Goal: Find specific page/section: Find specific page/section

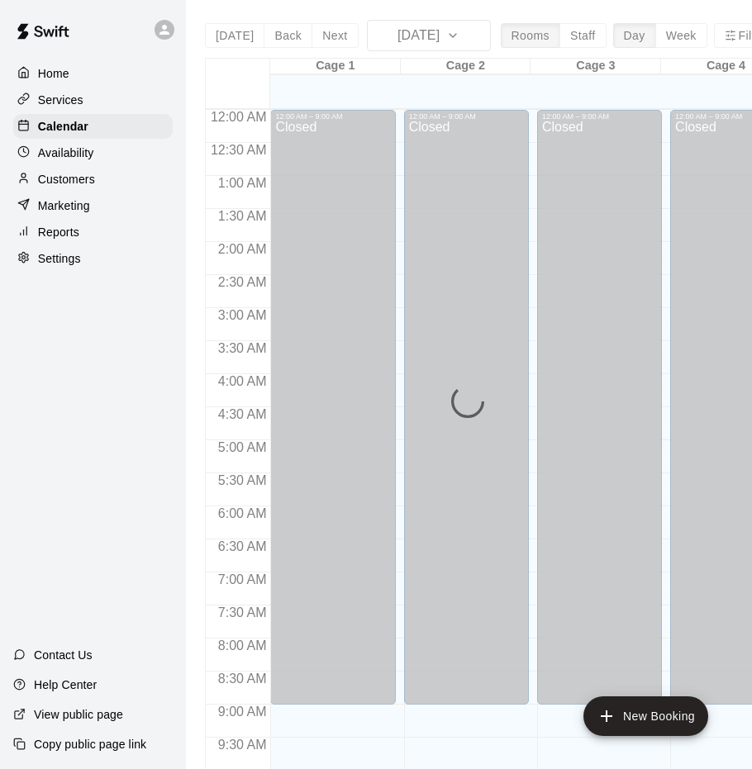
scroll to position [846, 0]
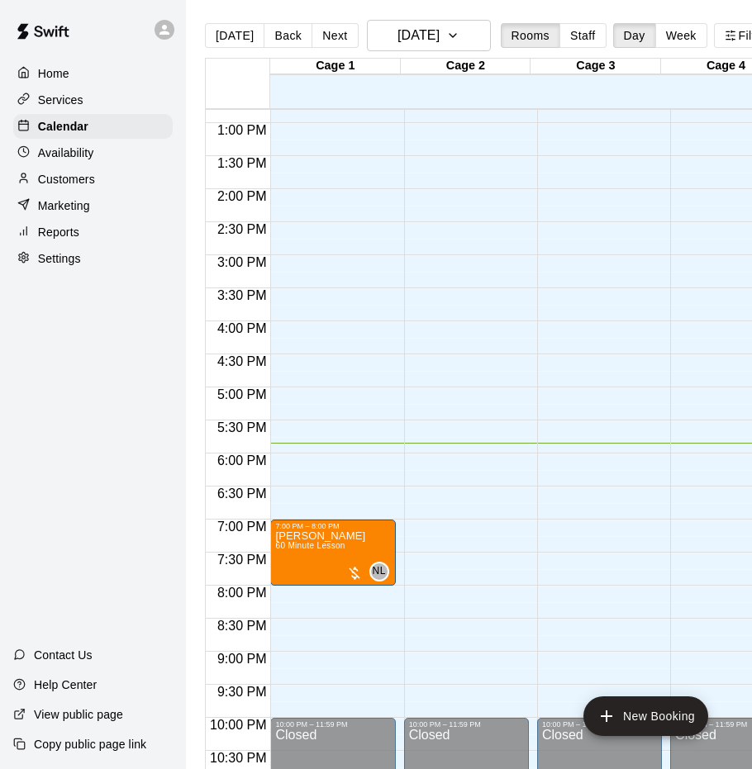
click at [92, 179] on p "Customers" at bounding box center [66, 179] width 57 height 17
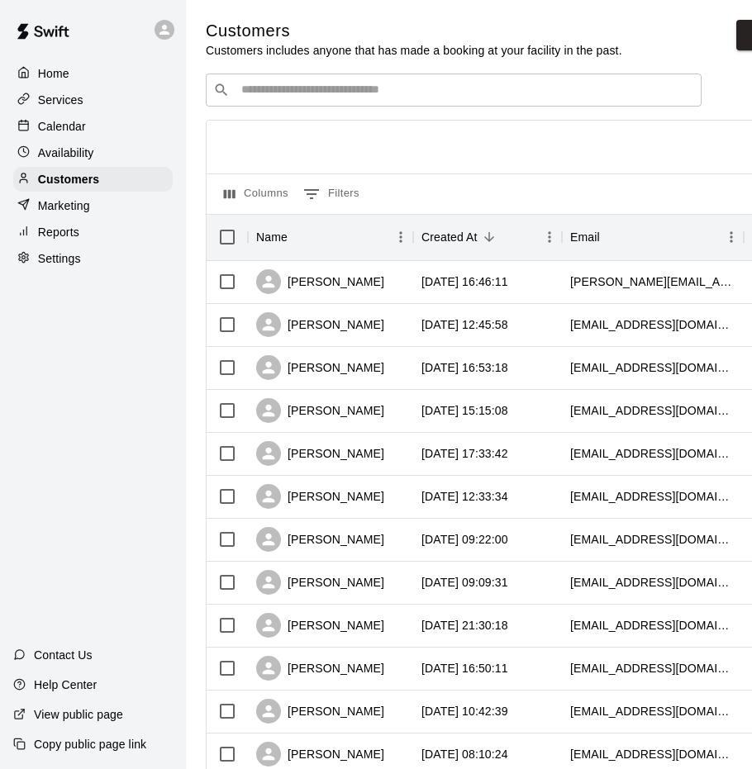
click at [273, 88] on input "Search customers by name or email" at bounding box center [465, 90] width 458 height 17
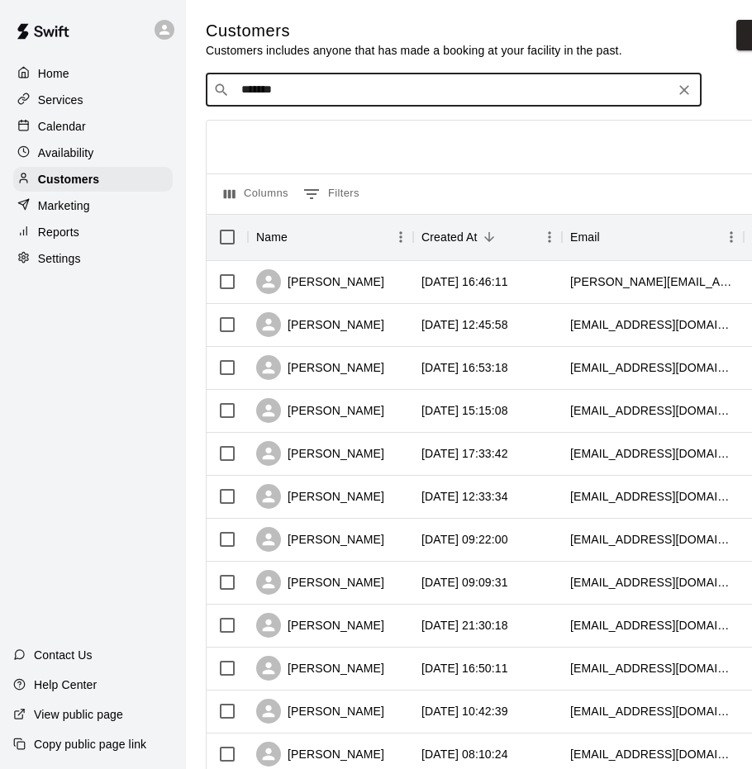
drag, startPoint x: 390, startPoint y: 107, endPoint x: 193, endPoint y: 100, distance: 196.8
click at [193, 100] on div "Customers Customers includes anyone that has made a booking at your facility in…" at bounding box center [507, 700] width 628 height 1360
click at [261, 87] on input "*******" at bounding box center [452, 90] width 433 height 17
drag, startPoint x: 393, startPoint y: 95, endPoint x: 232, endPoint y: 88, distance: 161.3
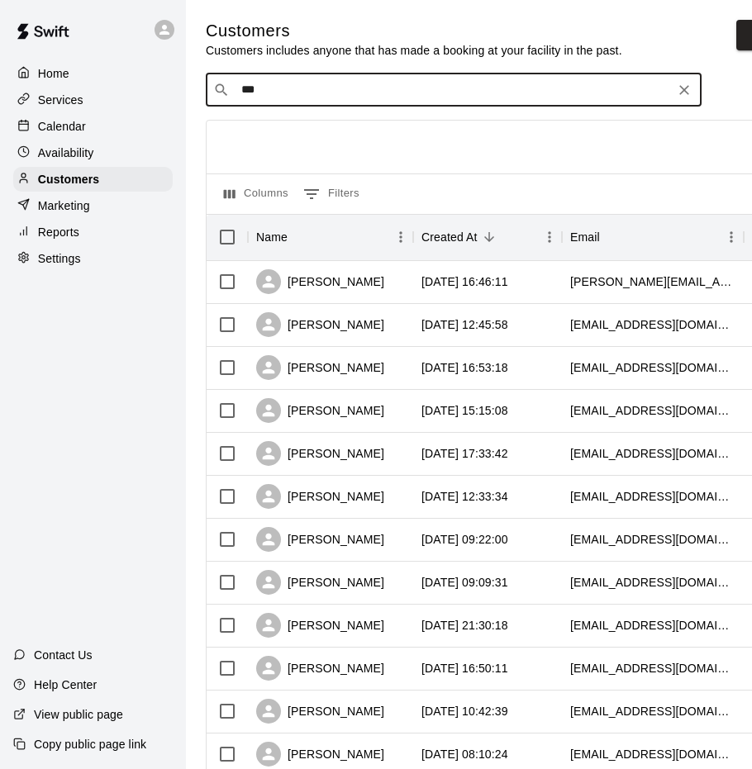
click at [232, 88] on div "​ *** ​" at bounding box center [454, 90] width 496 height 33
type input "**"
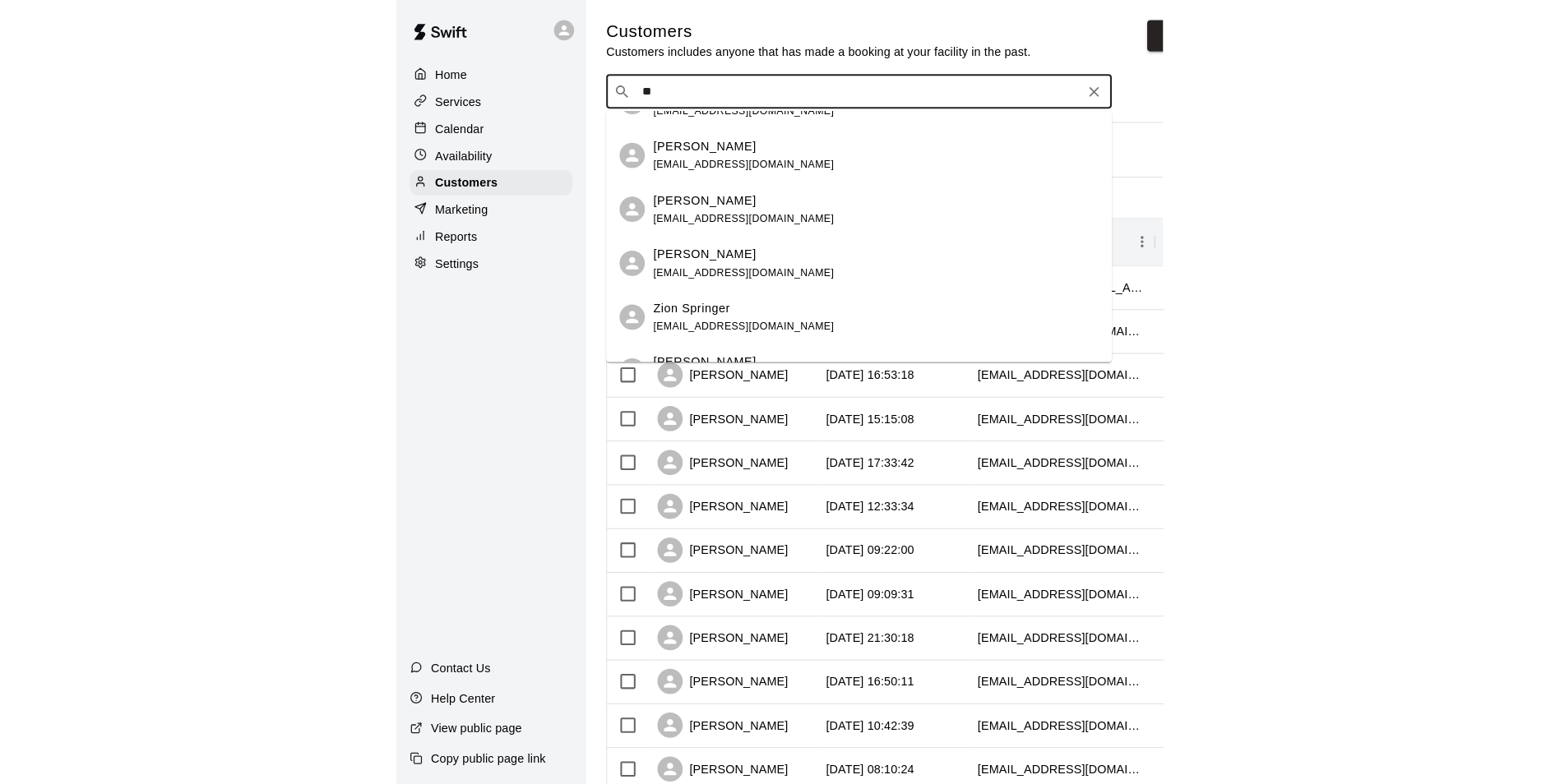
scroll to position [247, 0]
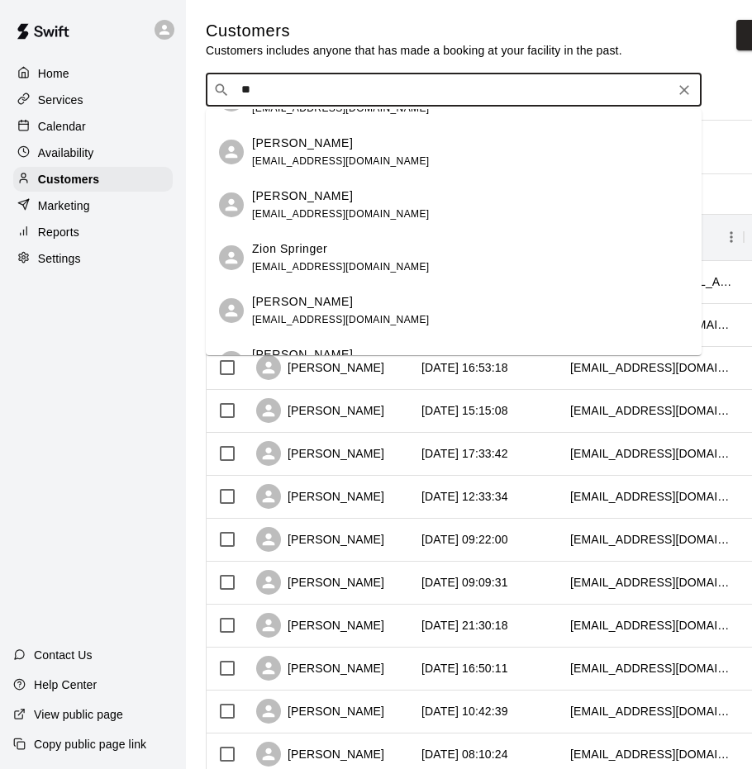
click at [336, 194] on p "Brayden Zingales" at bounding box center [302, 196] width 101 height 17
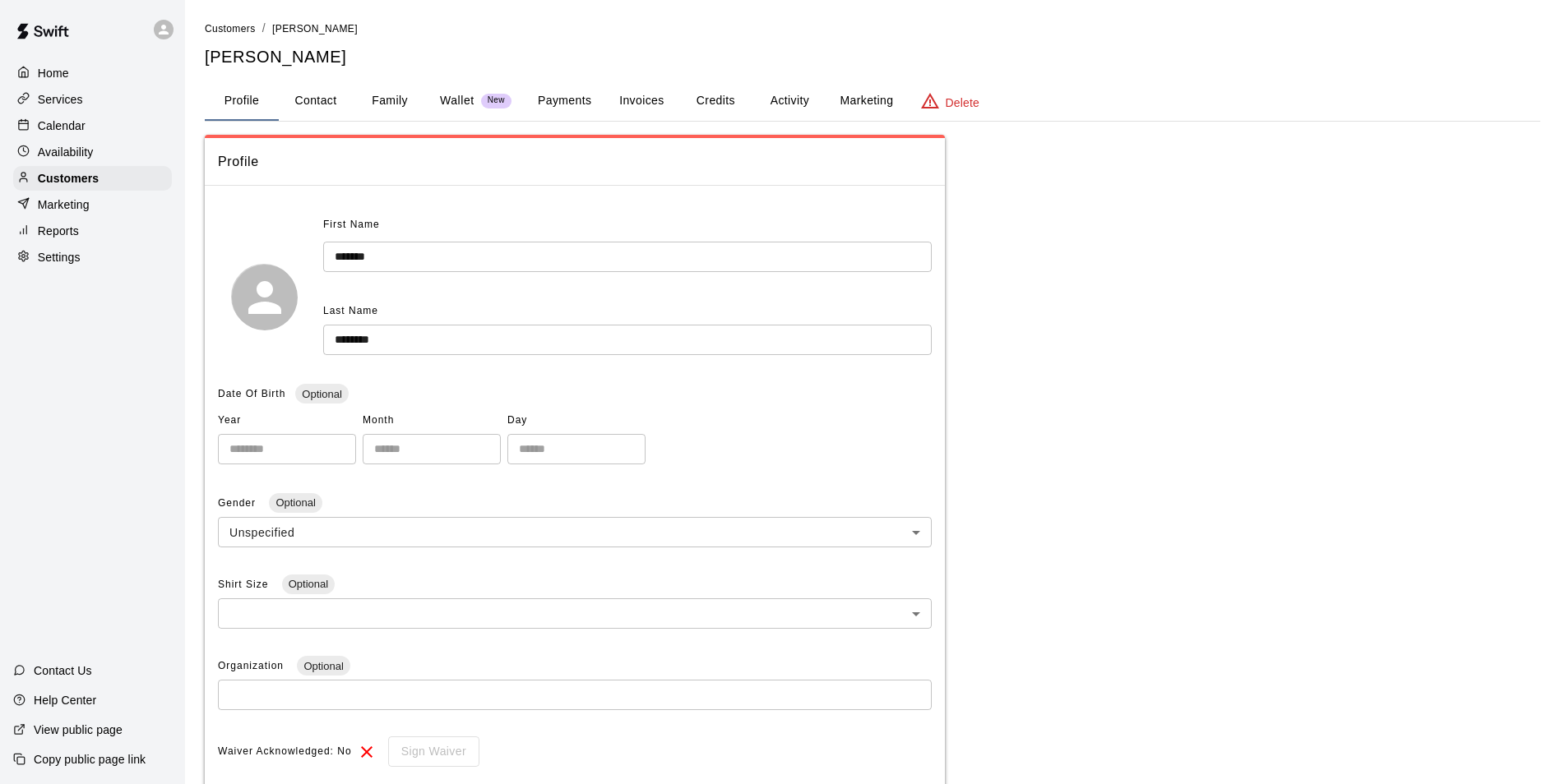
click at [754, 93] on button "Activity" at bounding box center [789, 101] width 74 height 40
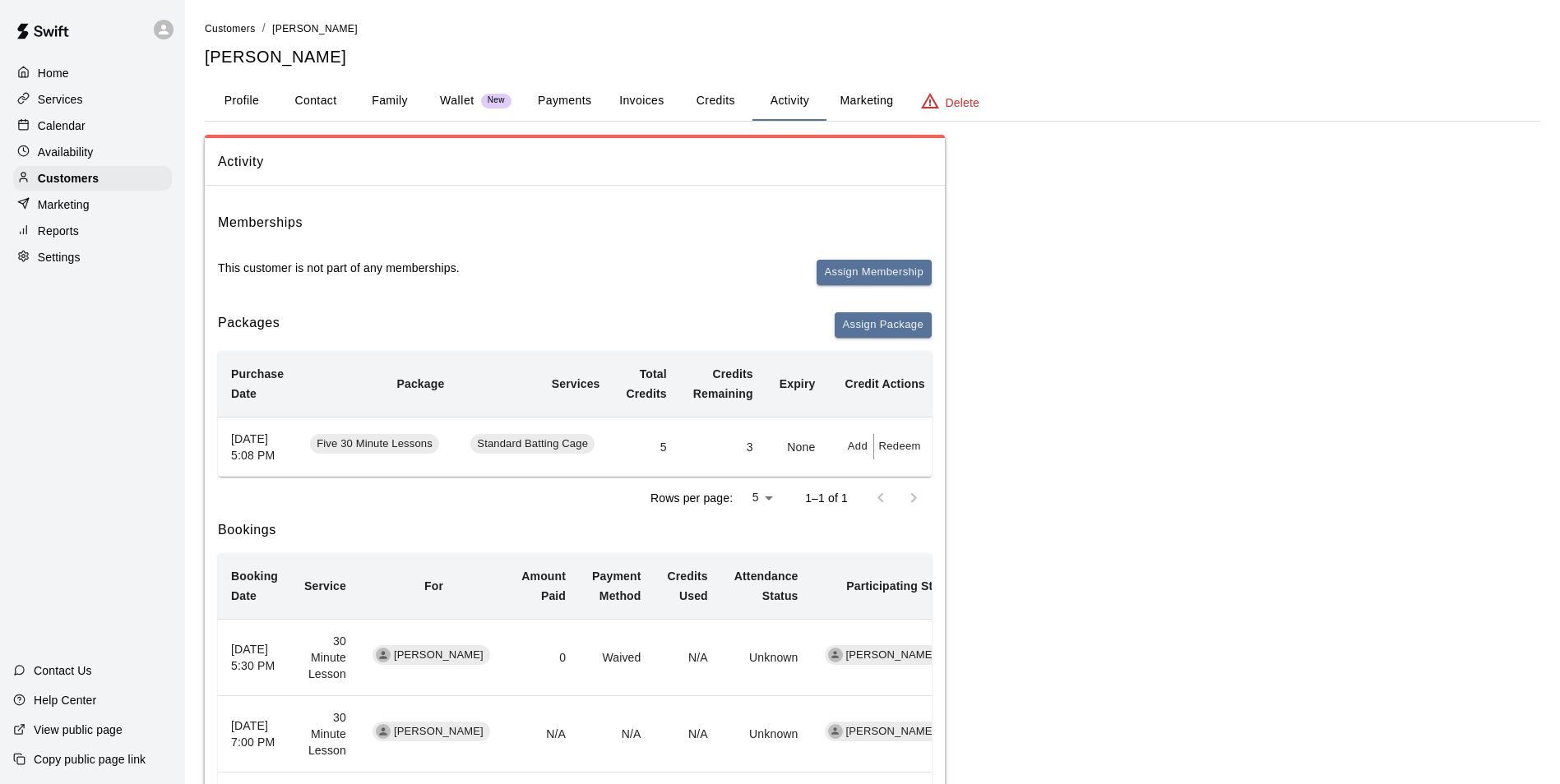
click at [699, 93] on button "Credits" at bounding box center [716, 101] width 74 height 40
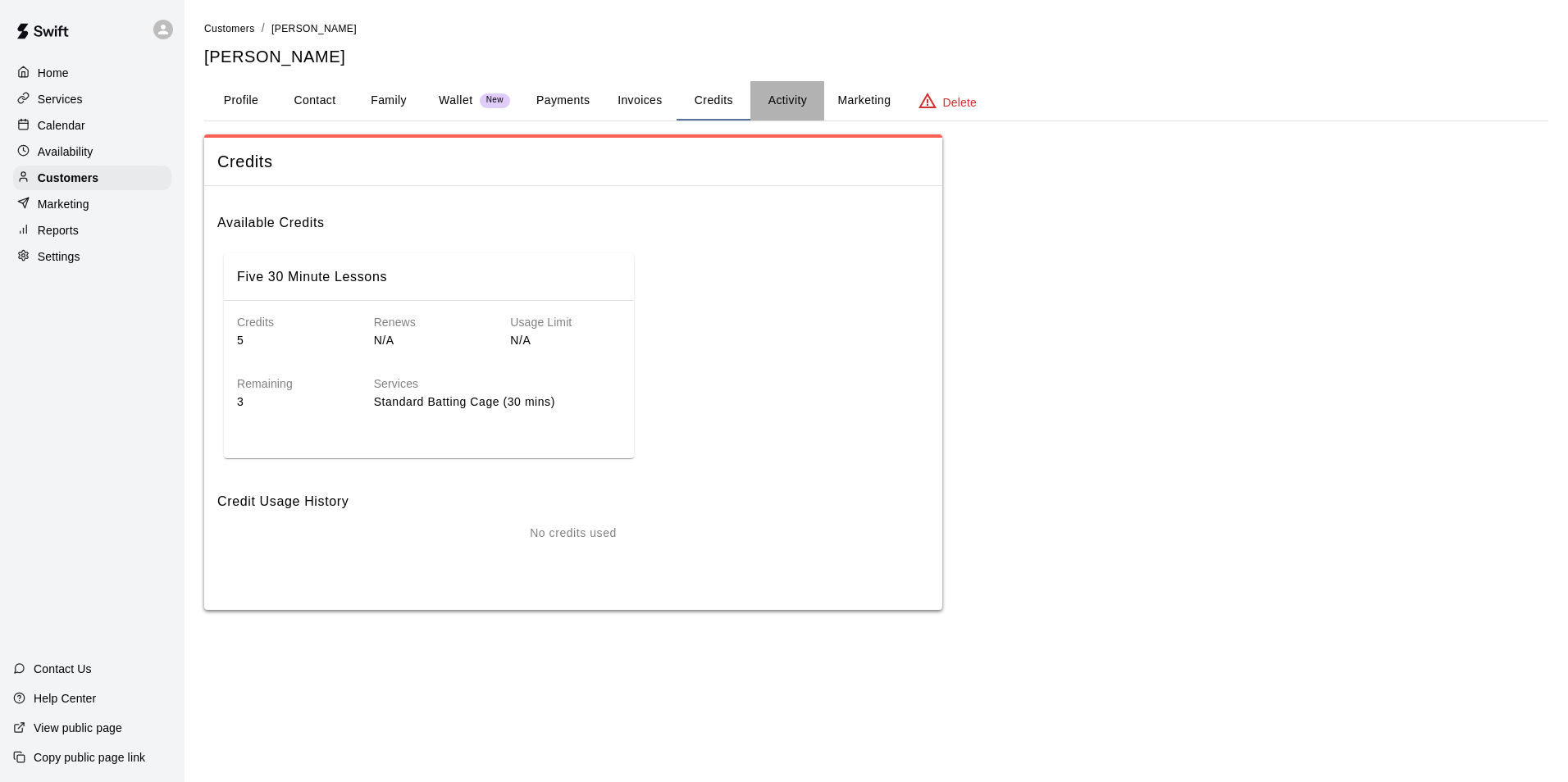
click at [758, 109] on button "Activity" at bounding box center [787, 101] width 73 height 40
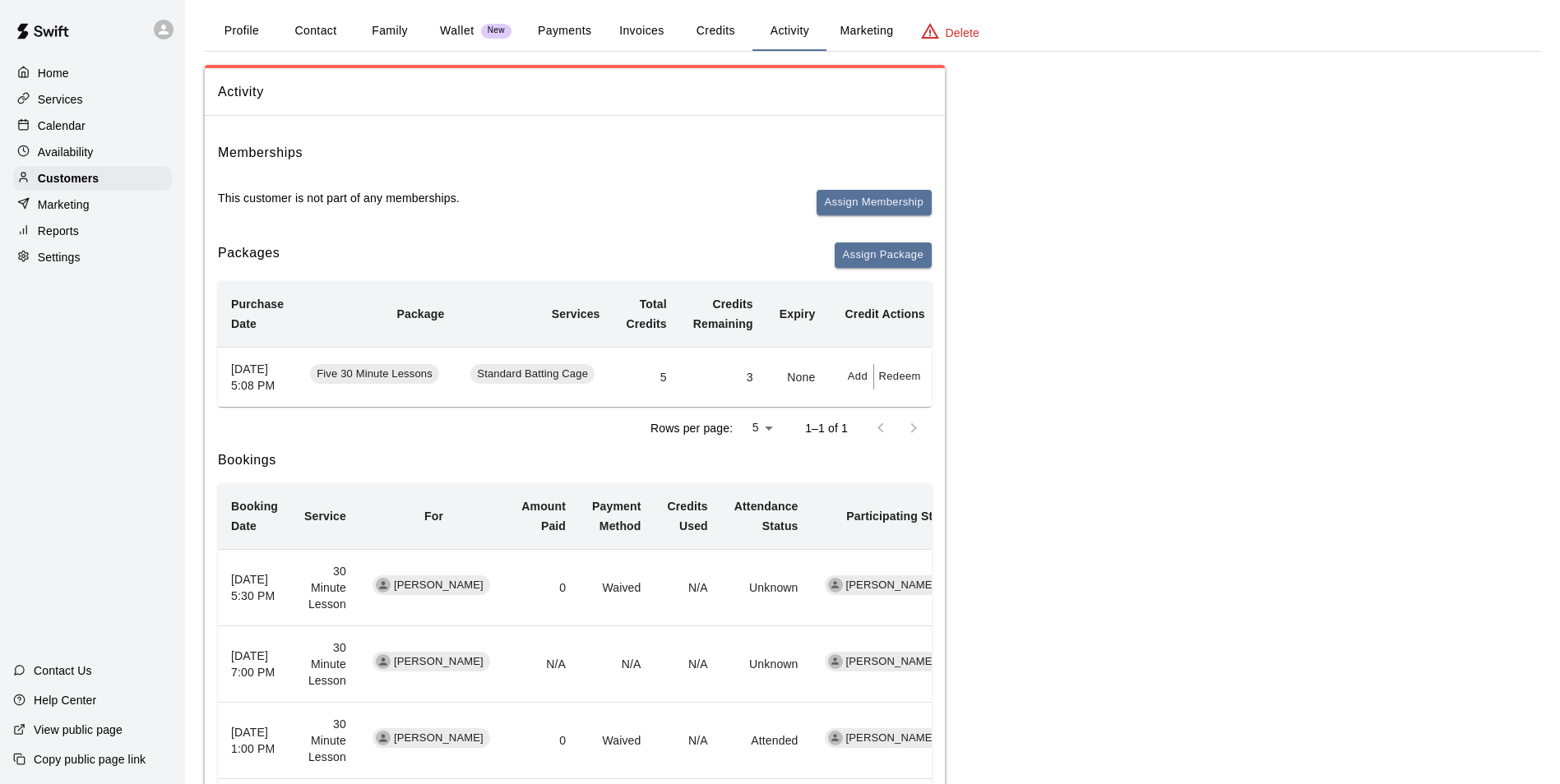
scroll to position [253, 0]
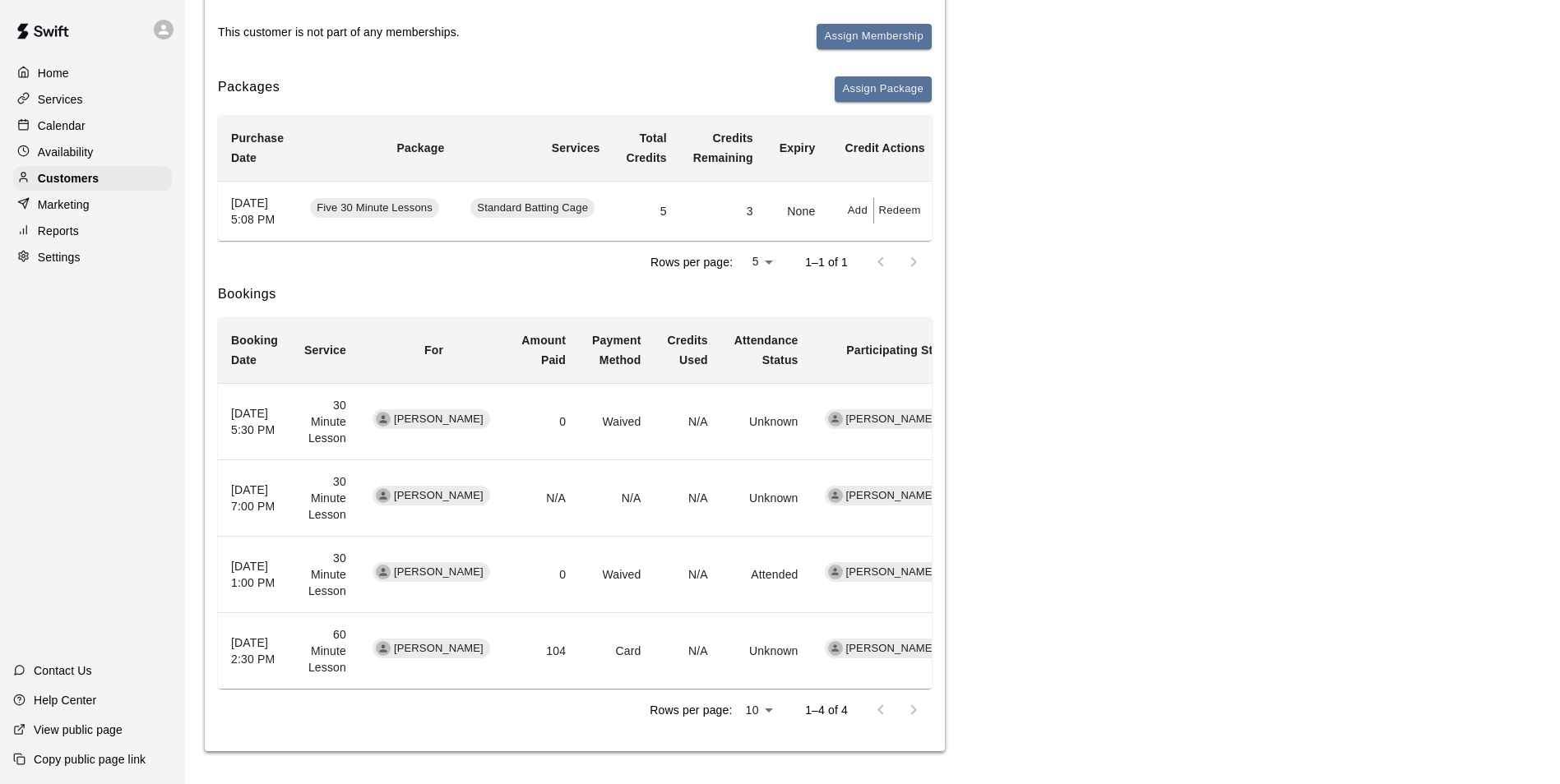
click at [761, 717] on div at bounding box center [897, 709] width 66 height 33
click at [761, 706] on div at bounding box center [897, 709] width 66 height 33
drag, startPoint x: 911, startPoint y: 712, endPoint x: 853, endPoint y: 712, distance: 58.0
click at [761, 713] on div at bounding box center [897, 709] width 66 height 33
click at [761, 254] on div at bounding box center [897, 262] width 66 height 33
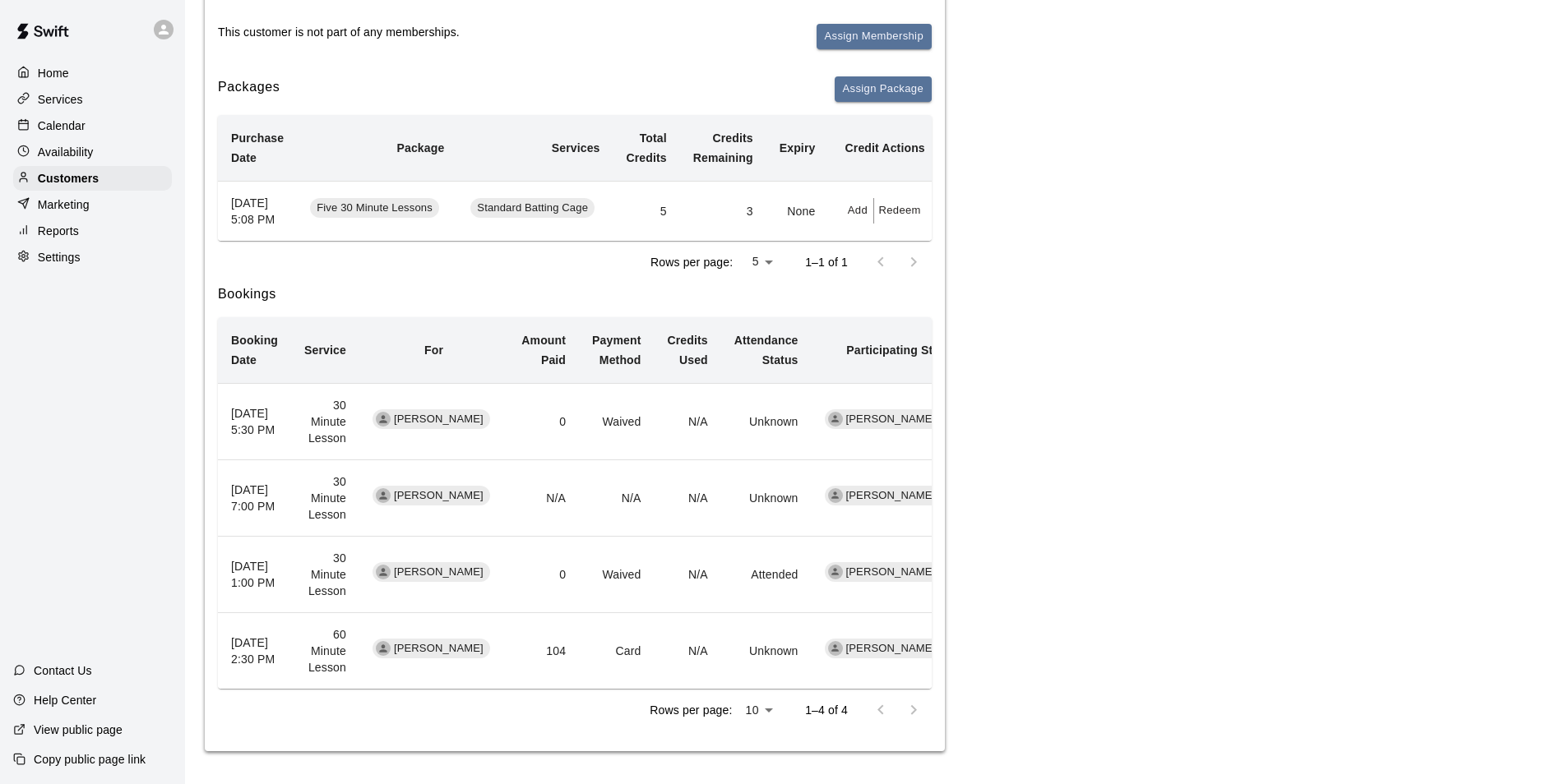
click at [761, 269] on div at bounding box center [897, 262] width 66 height 33
click at [99, 164] on div "Availability" at bounding box center [92, 151] width 158 height 25
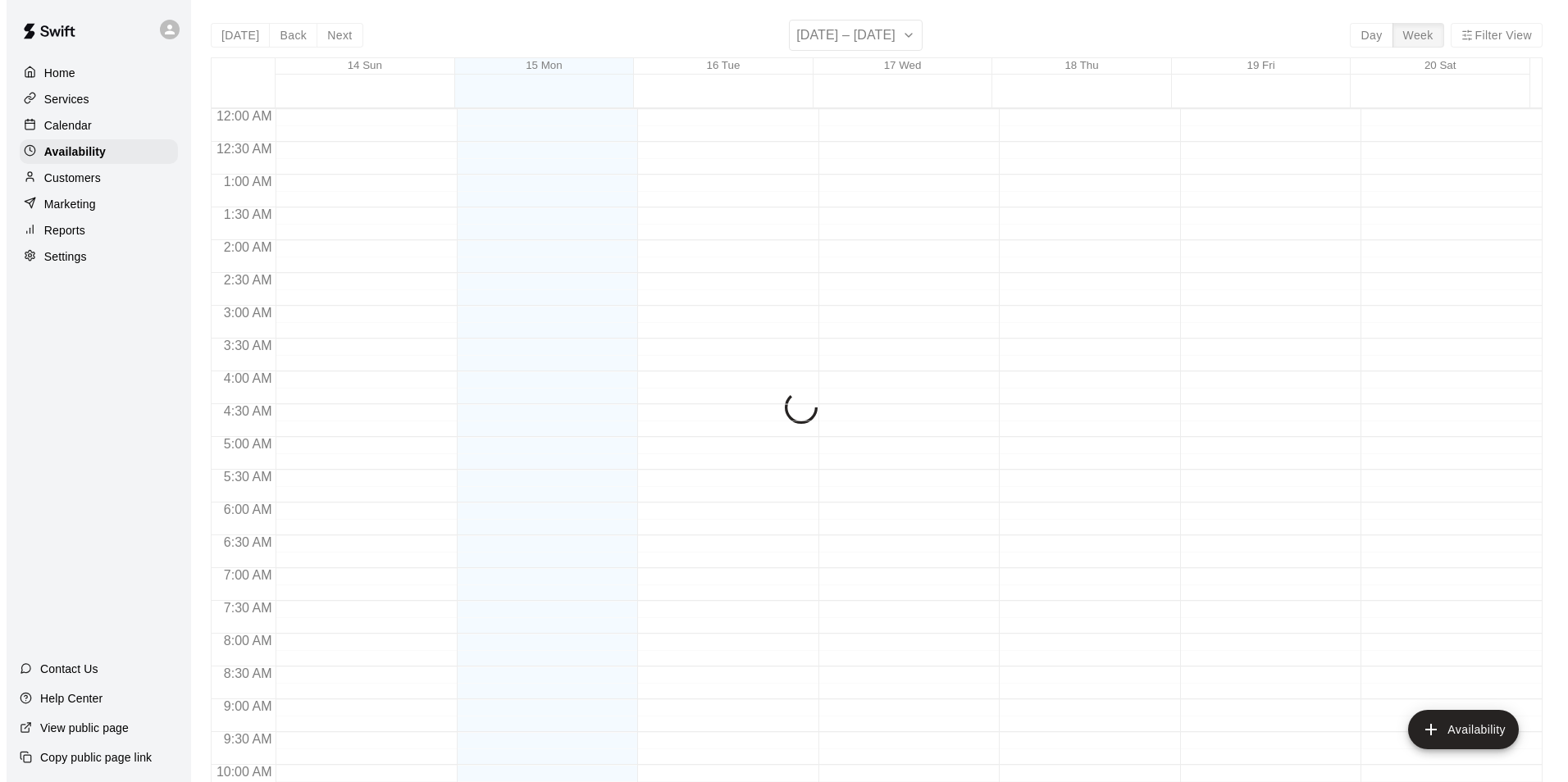
scroll to position [883, 0]
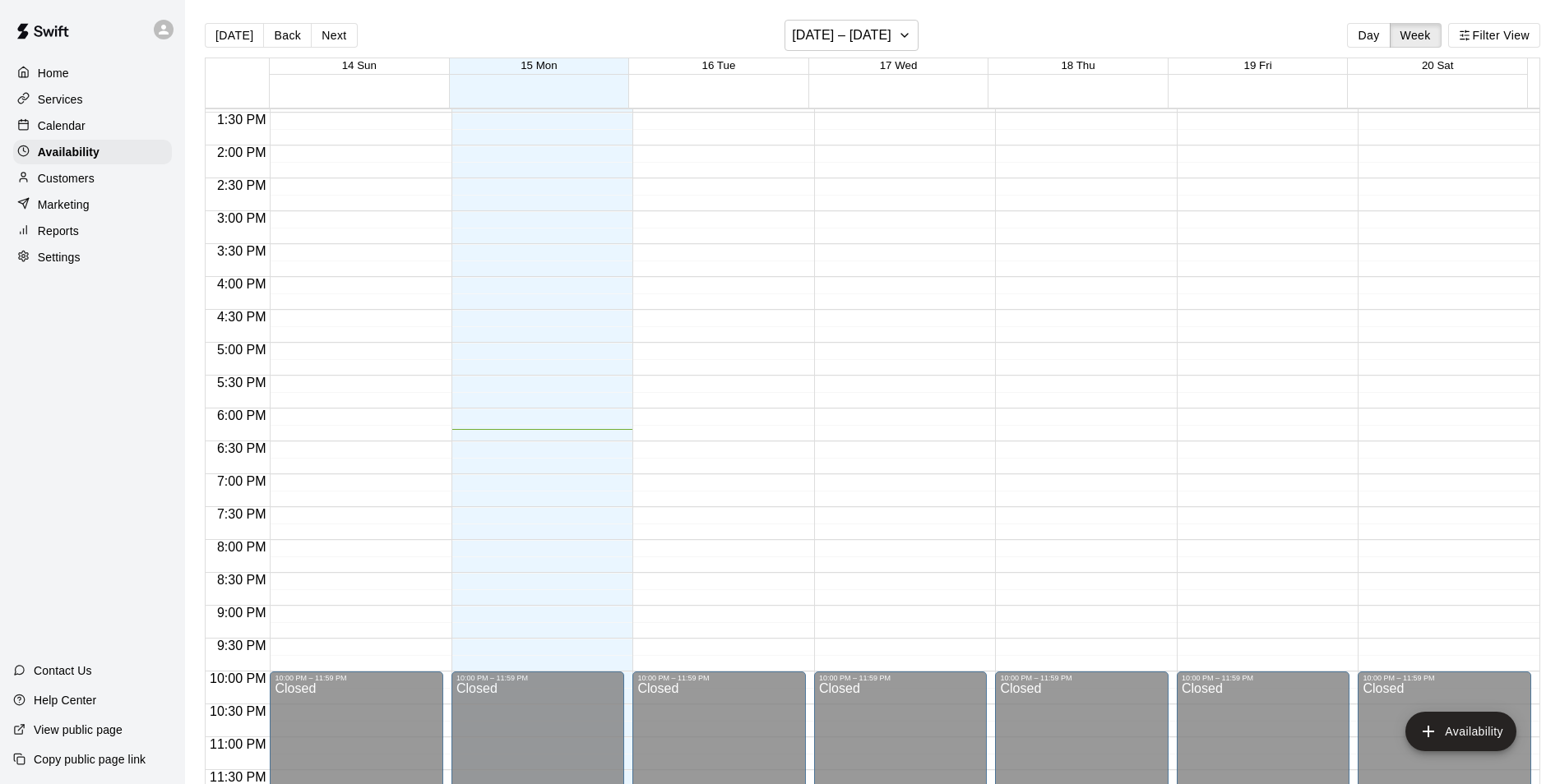
click at [96, 215] on div "Marketing" at bounding box center [92, 204] width 158 height 25
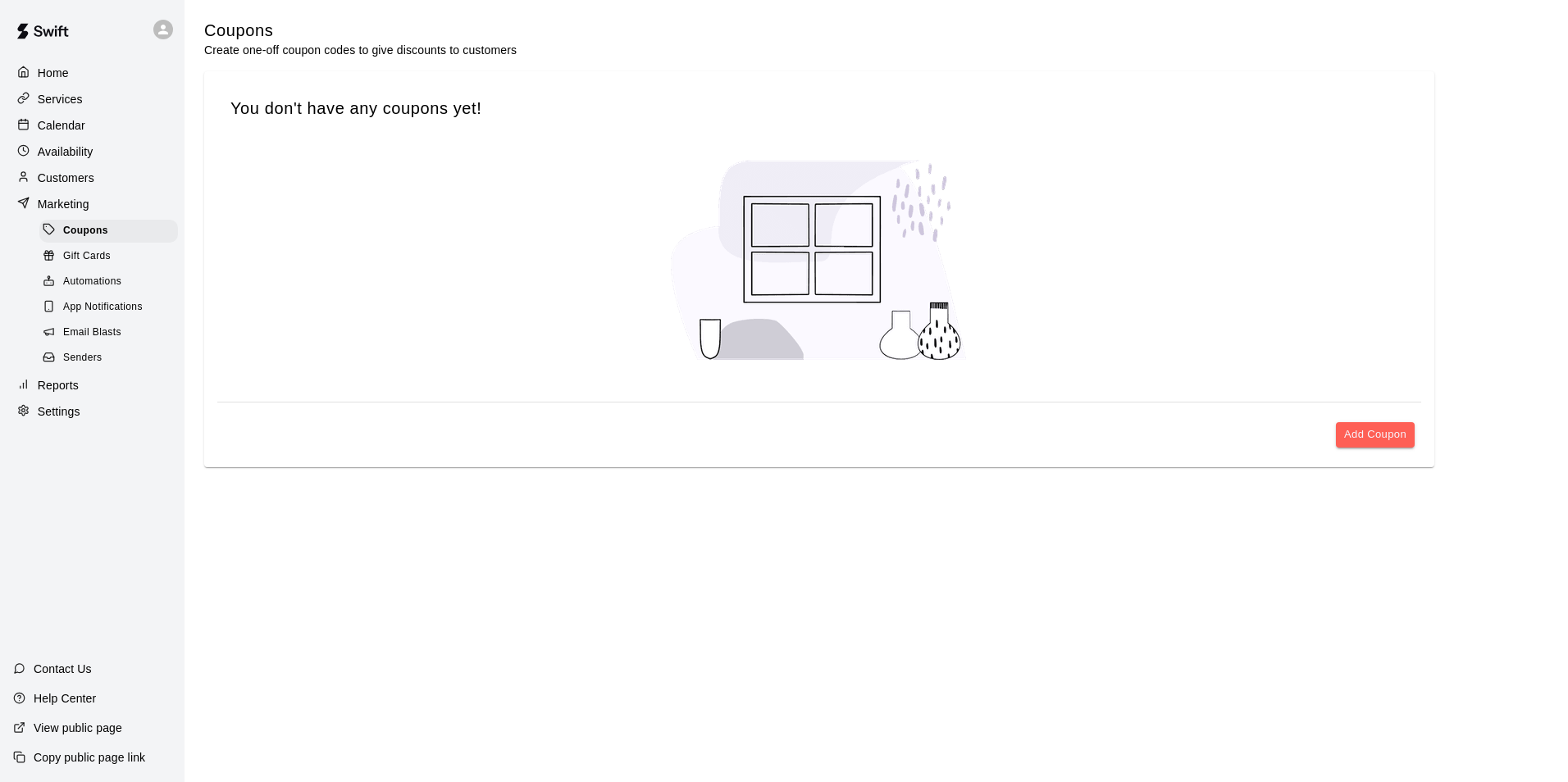
click at [36, 418] on div at bounding box center [27, 412] width 21 height 16
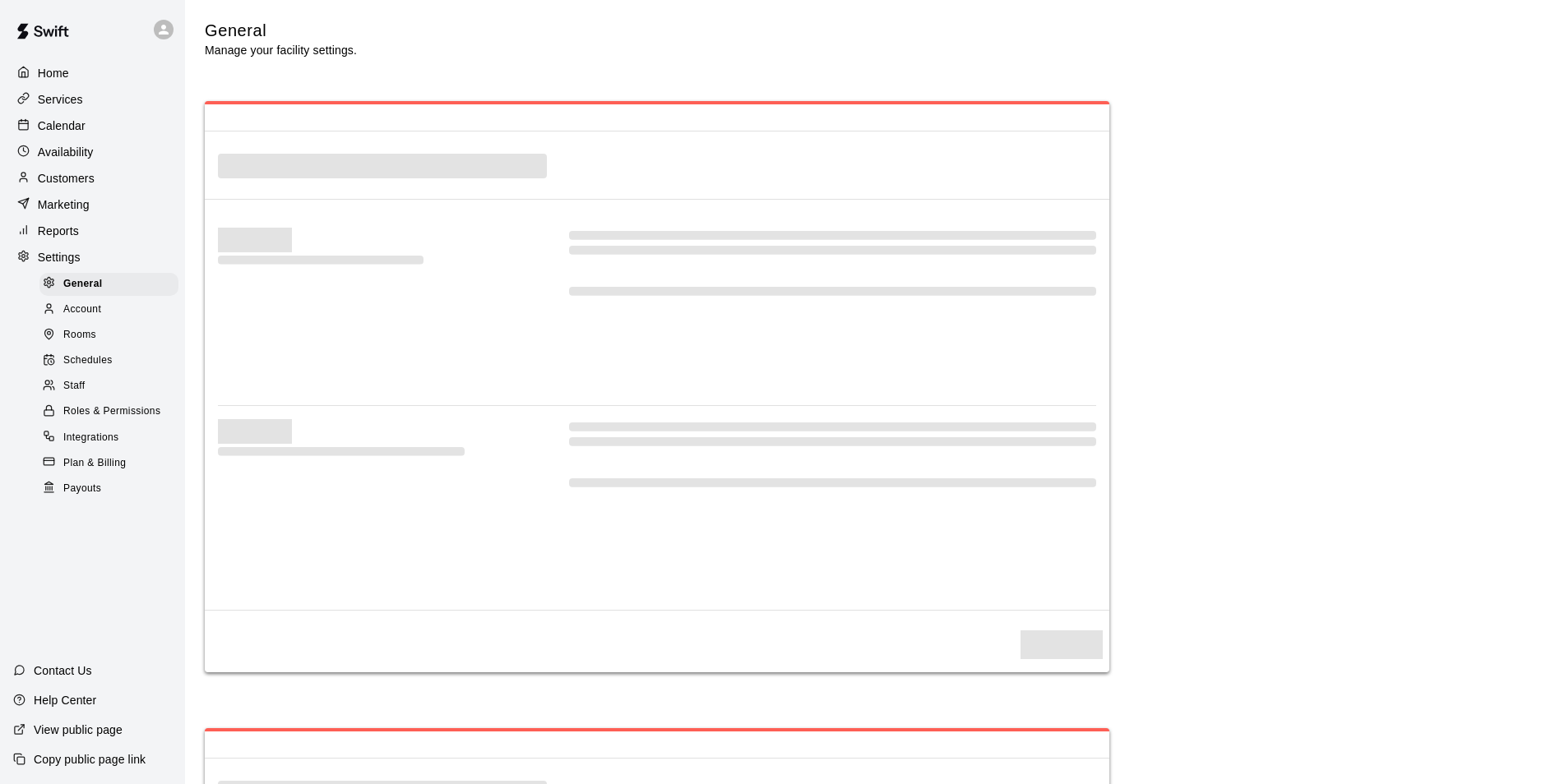
select select "**"
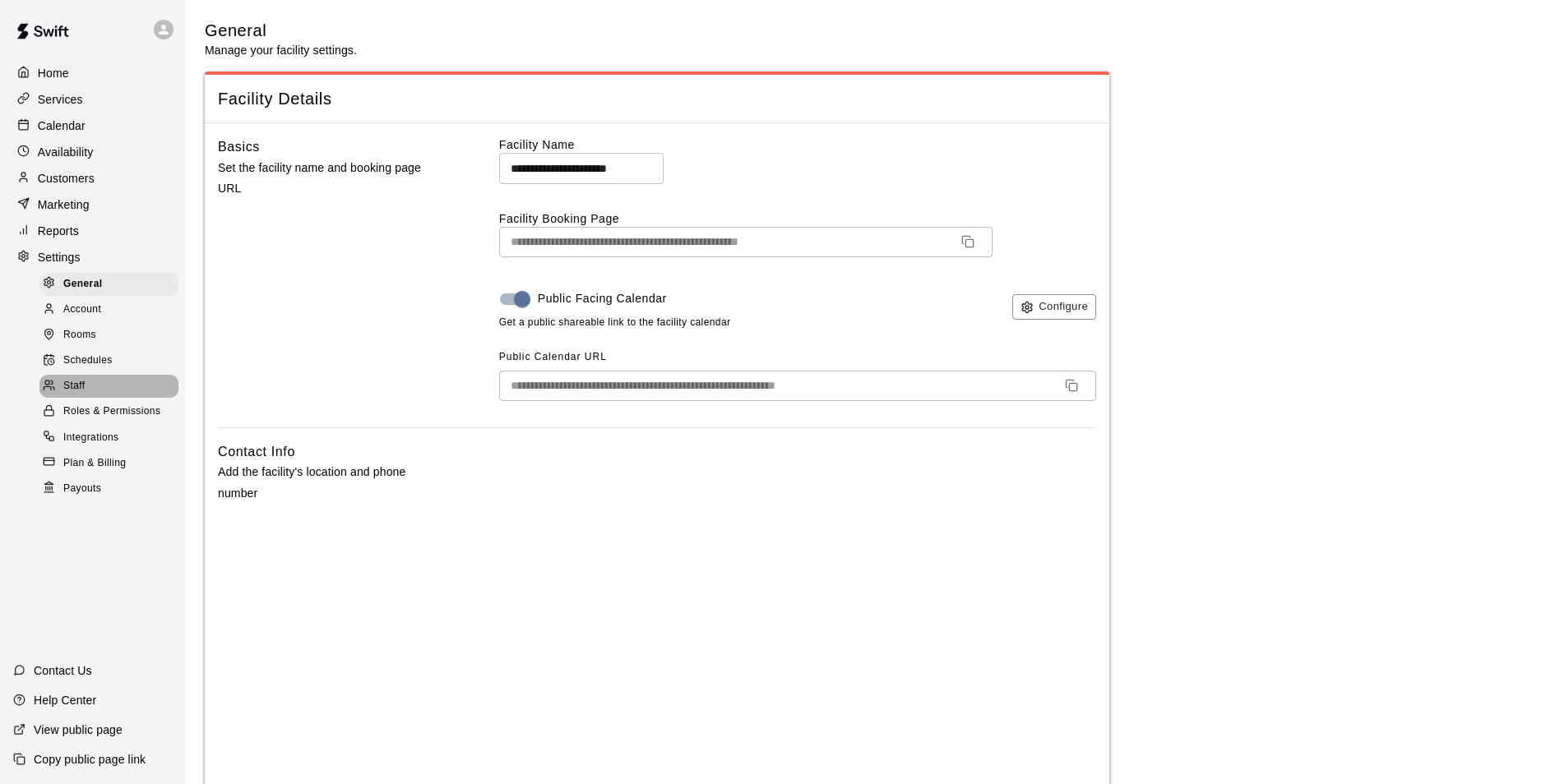
click at [96, 396] on div "Staff" at bounding box center [110, 386] width 139 height 23
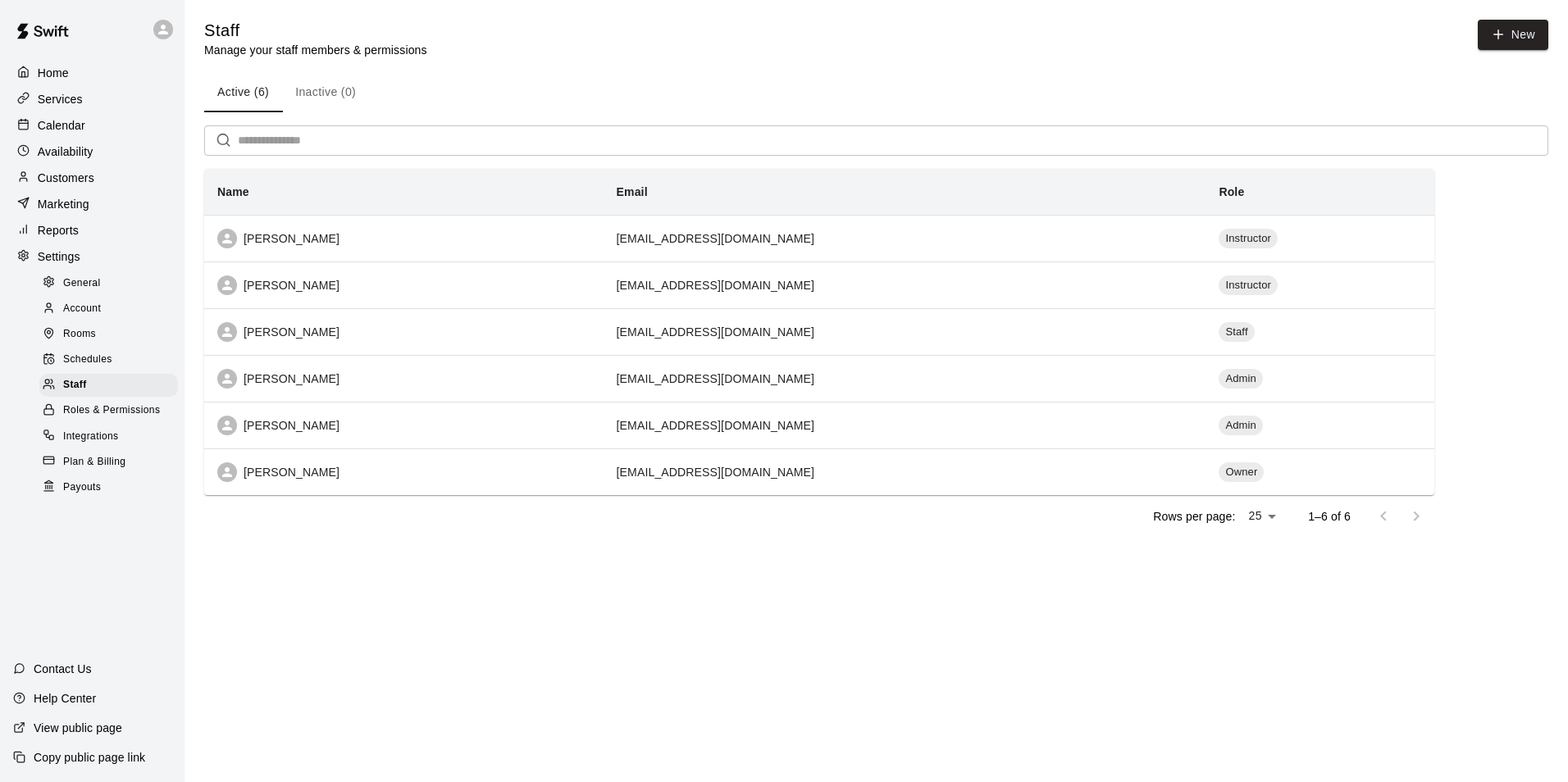
click at [418, 524] on div "Rows per page: 25 ** 1–6 of 6" at bounding box center [819, 516] width 1230 height 43
click at [418, 522] on div "Rows per page: 25 ** 1–6 of 6" at bounding box center [819, 516] width 1230 height 43
drag, startPoint x: 418, startPoint y: 522, endPoint x: 380, endPoint y: 601, distance: 87.7
click at [380, 584] on html "Home Services Calendar Availability Customers Marketing Reports Settings Genera…" at bounding box center [784, 292] width 1568 height 584
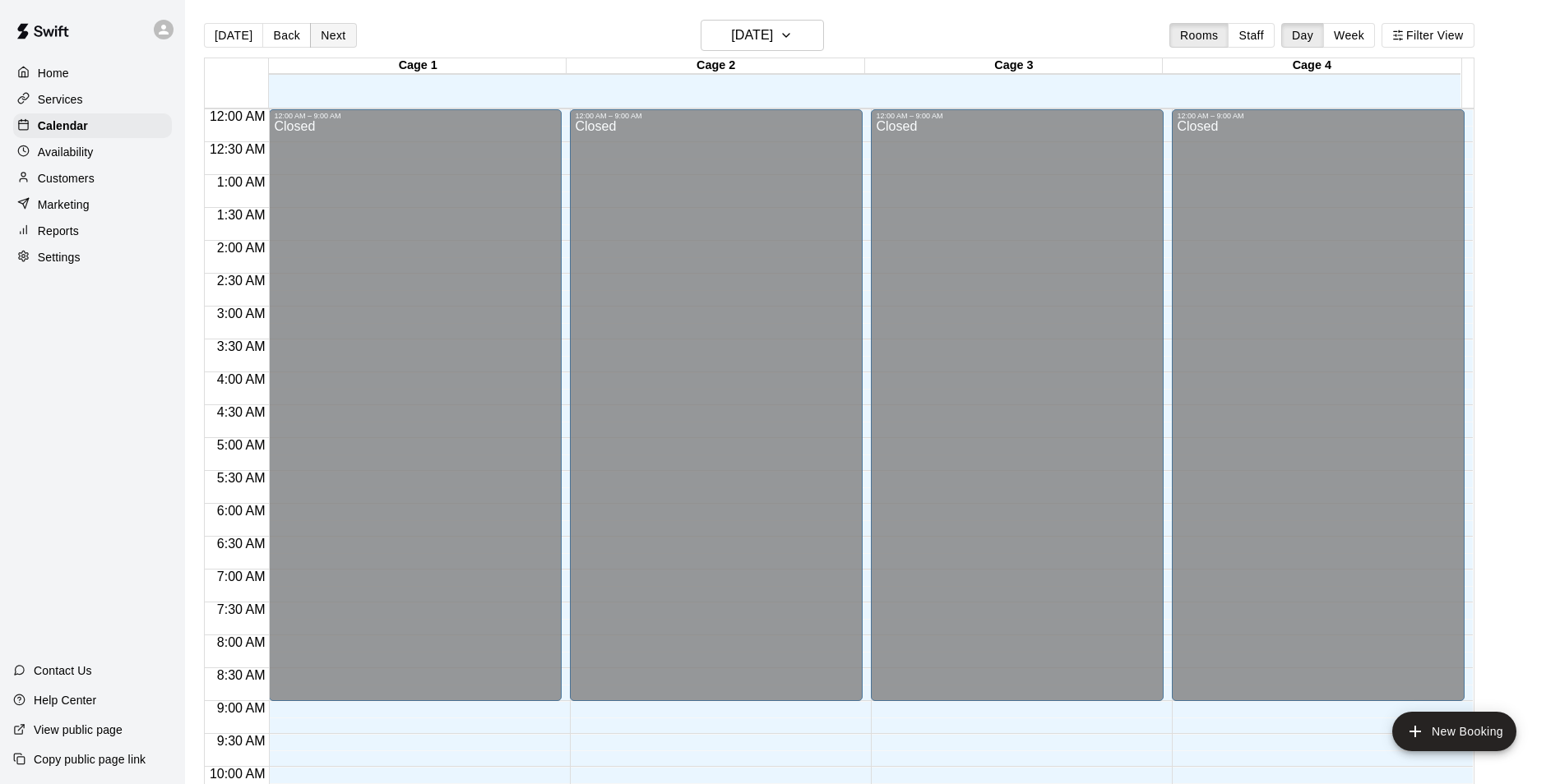
scroll to position [886, 0]
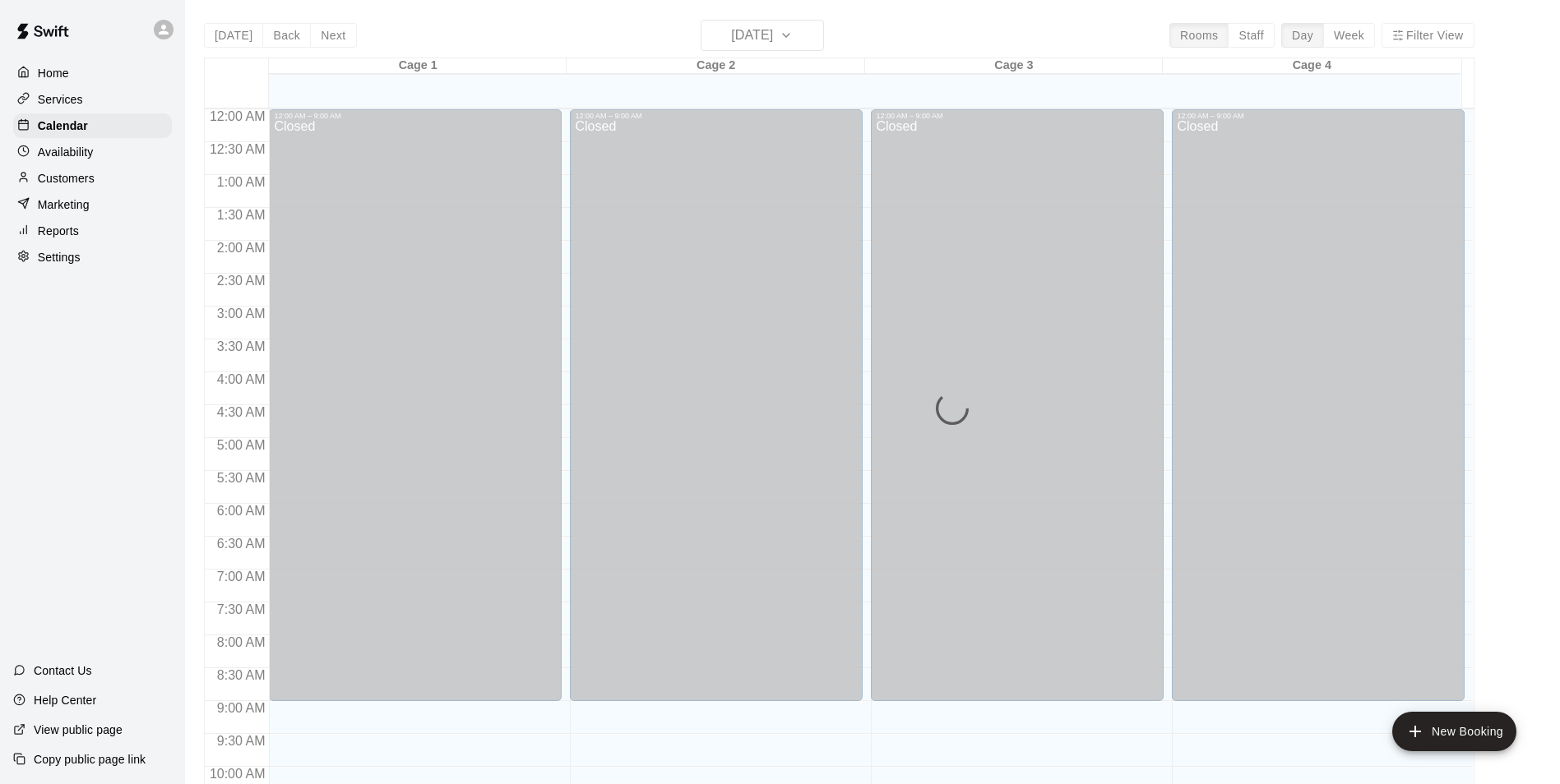
scroll to position [836, 0]
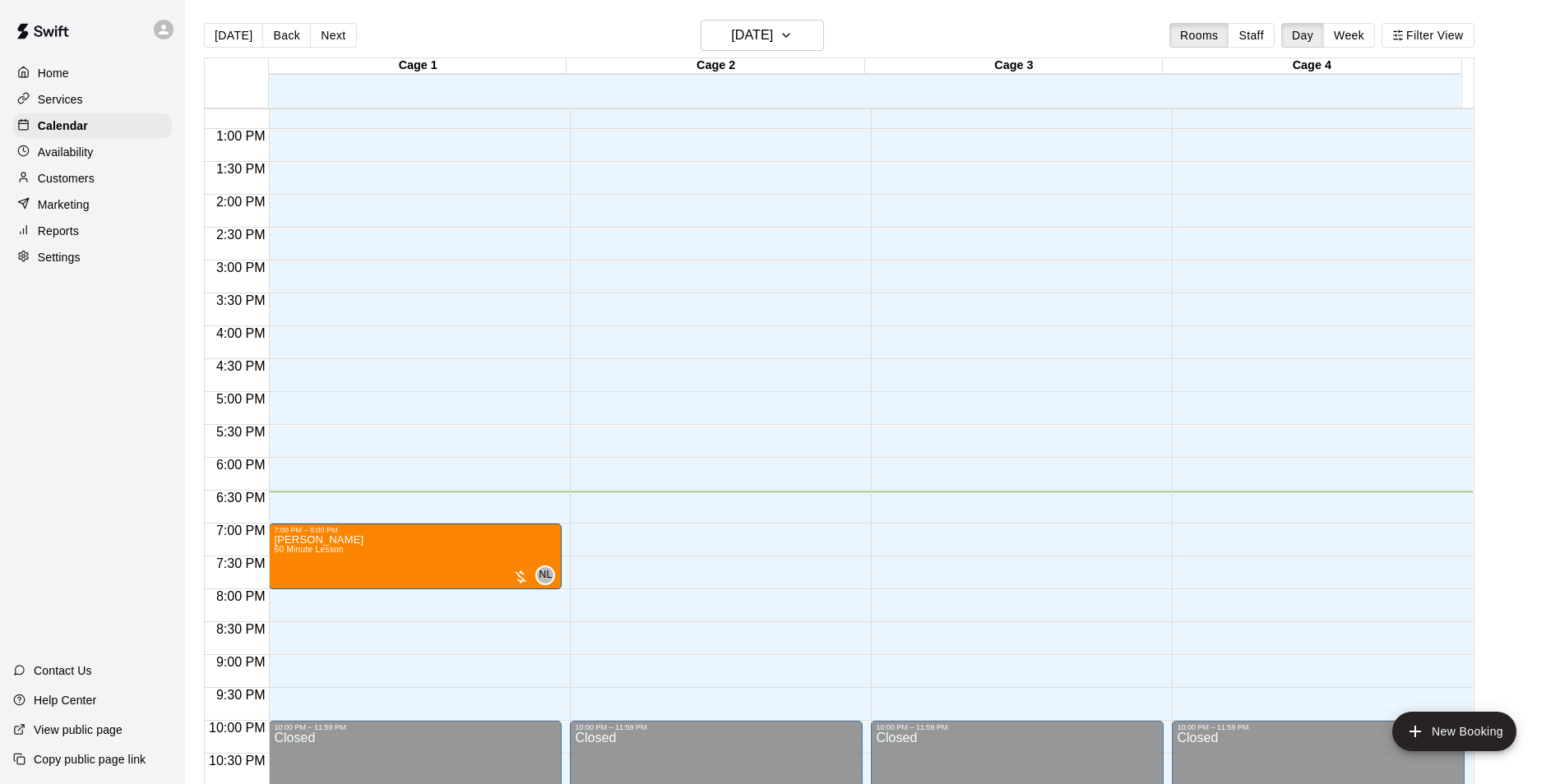
click at [61, 181] on p "Customers" at bounding box center [66, 178] width 57 height 17
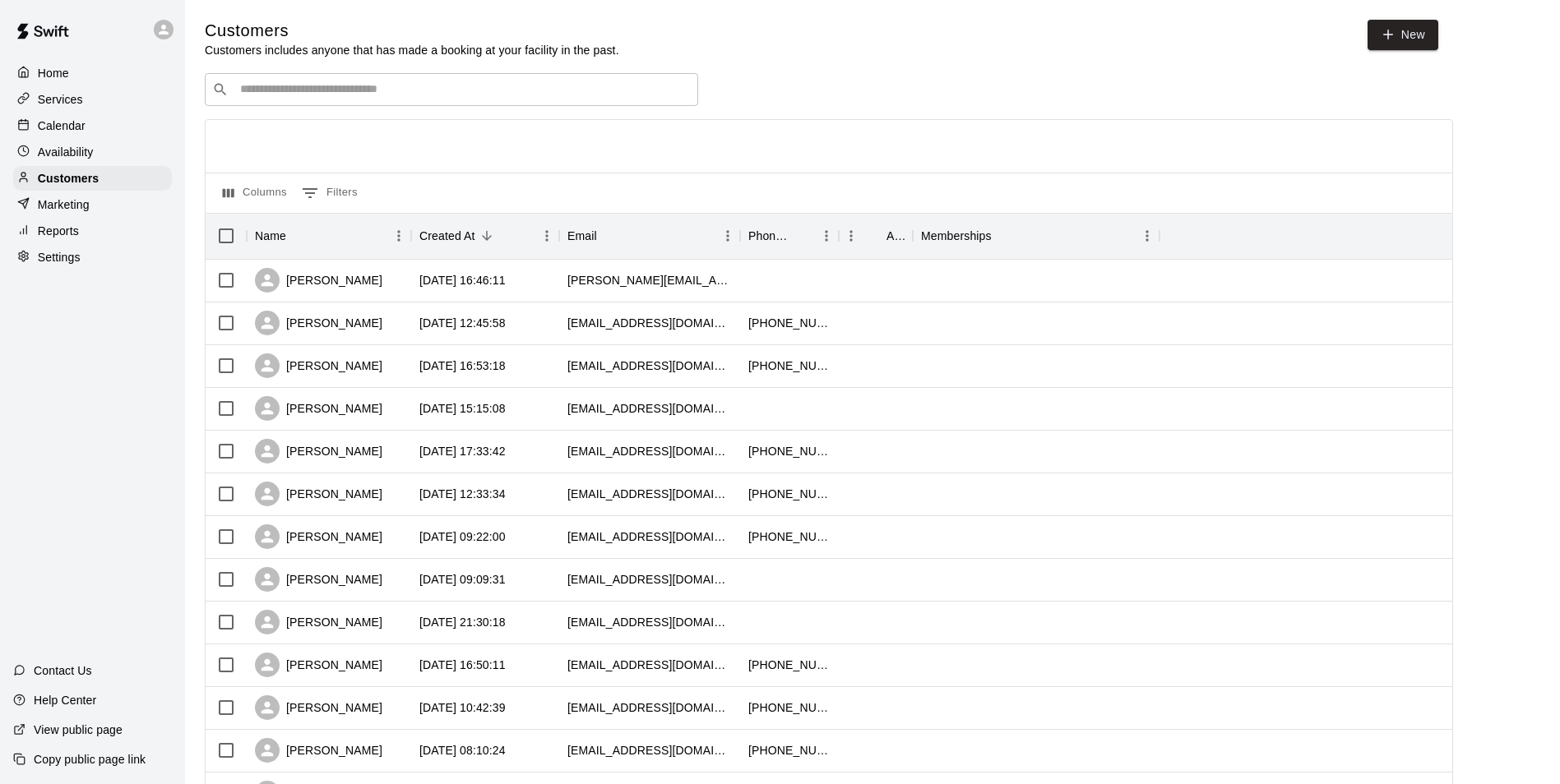
click at [416, 64] on div "Customers Customers includes anyone that has made a booking at your facility in…" at bounding box center [873, 696] width 1336 height 1353
click at [416, 76] on div "​ ​" at bounding box center [452, 90] width 494 height 33
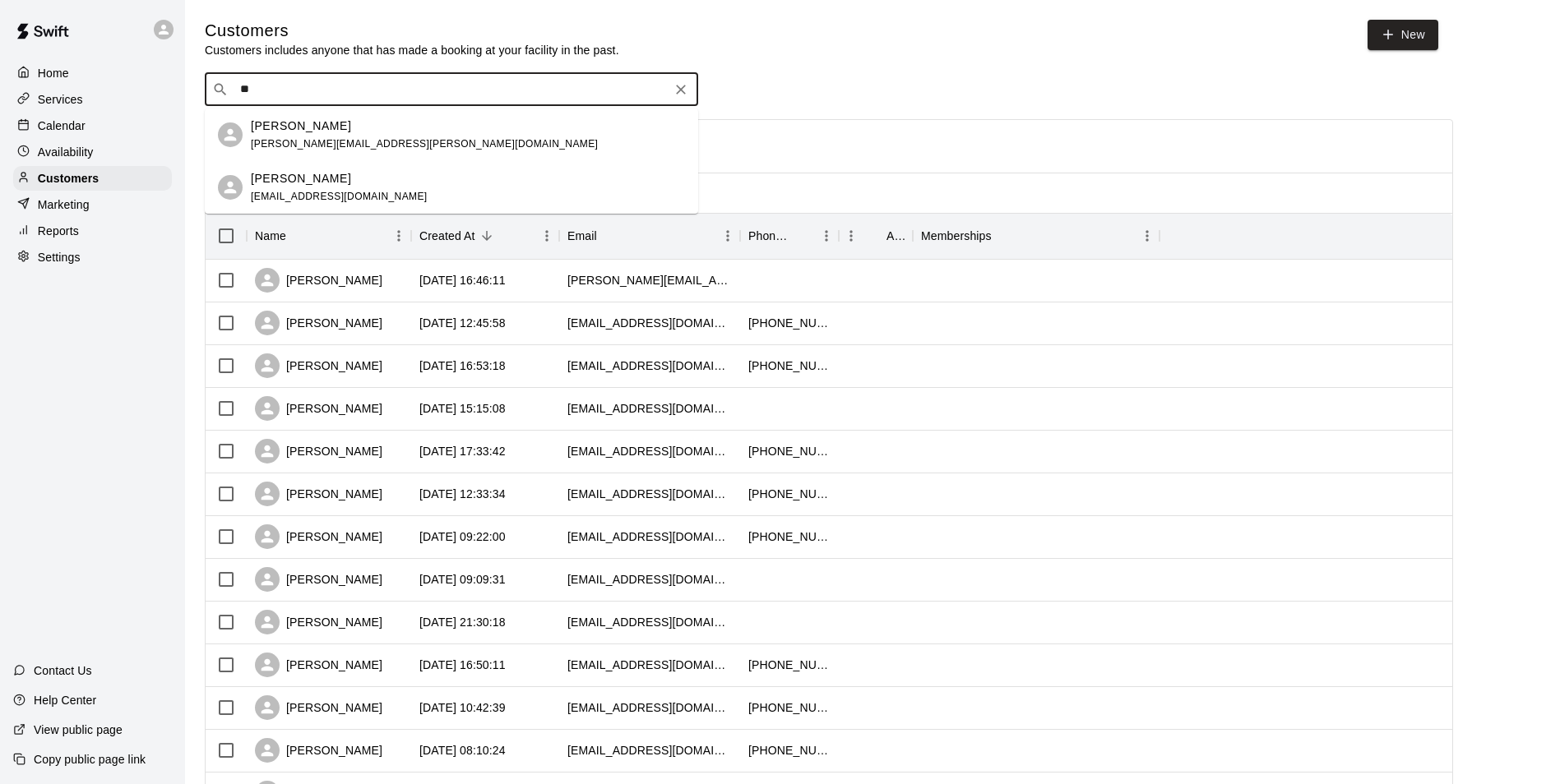
type input "*"
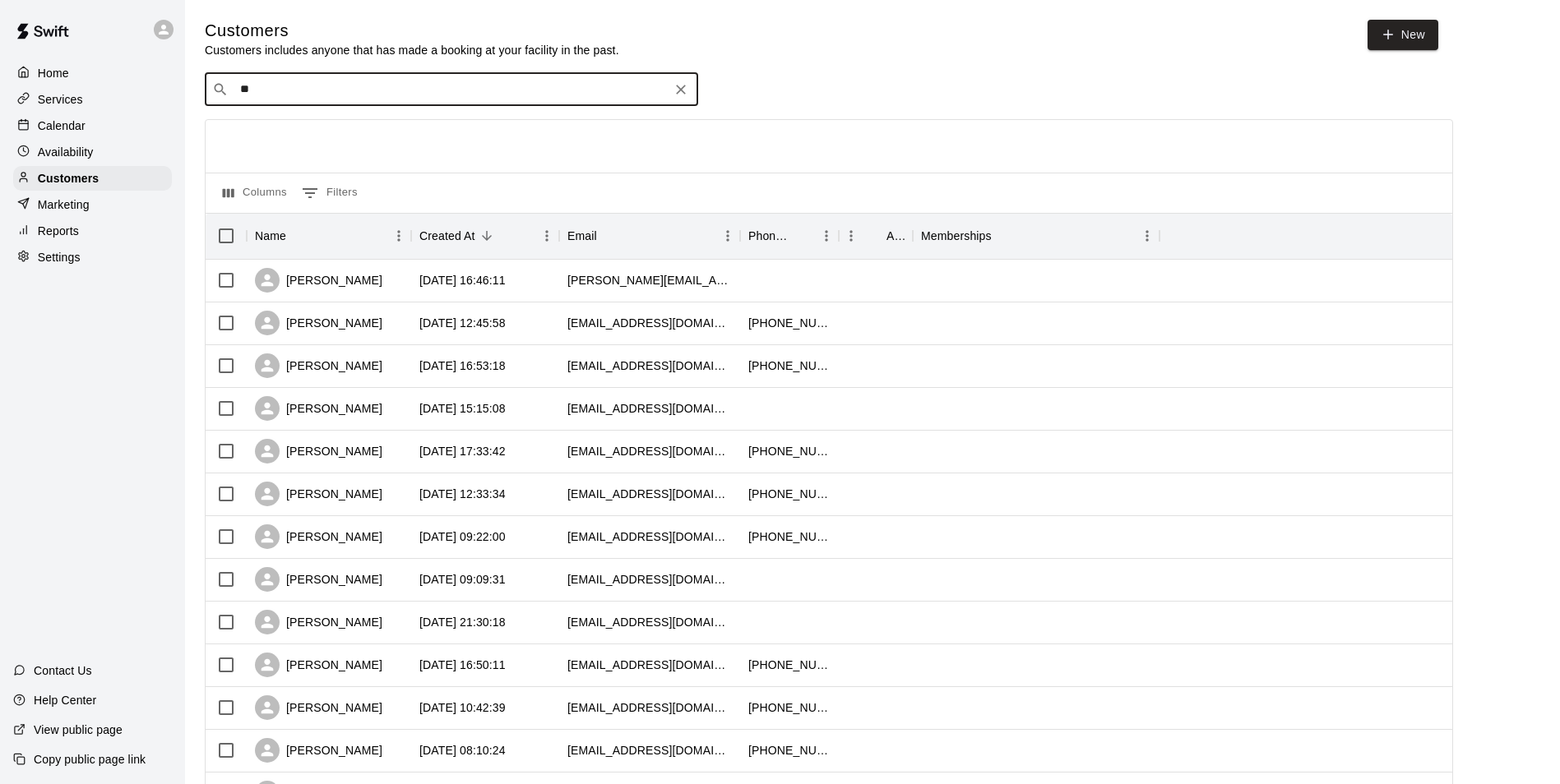
type input "*"
